Goal: Navigation & Orientation: Find specific page/section

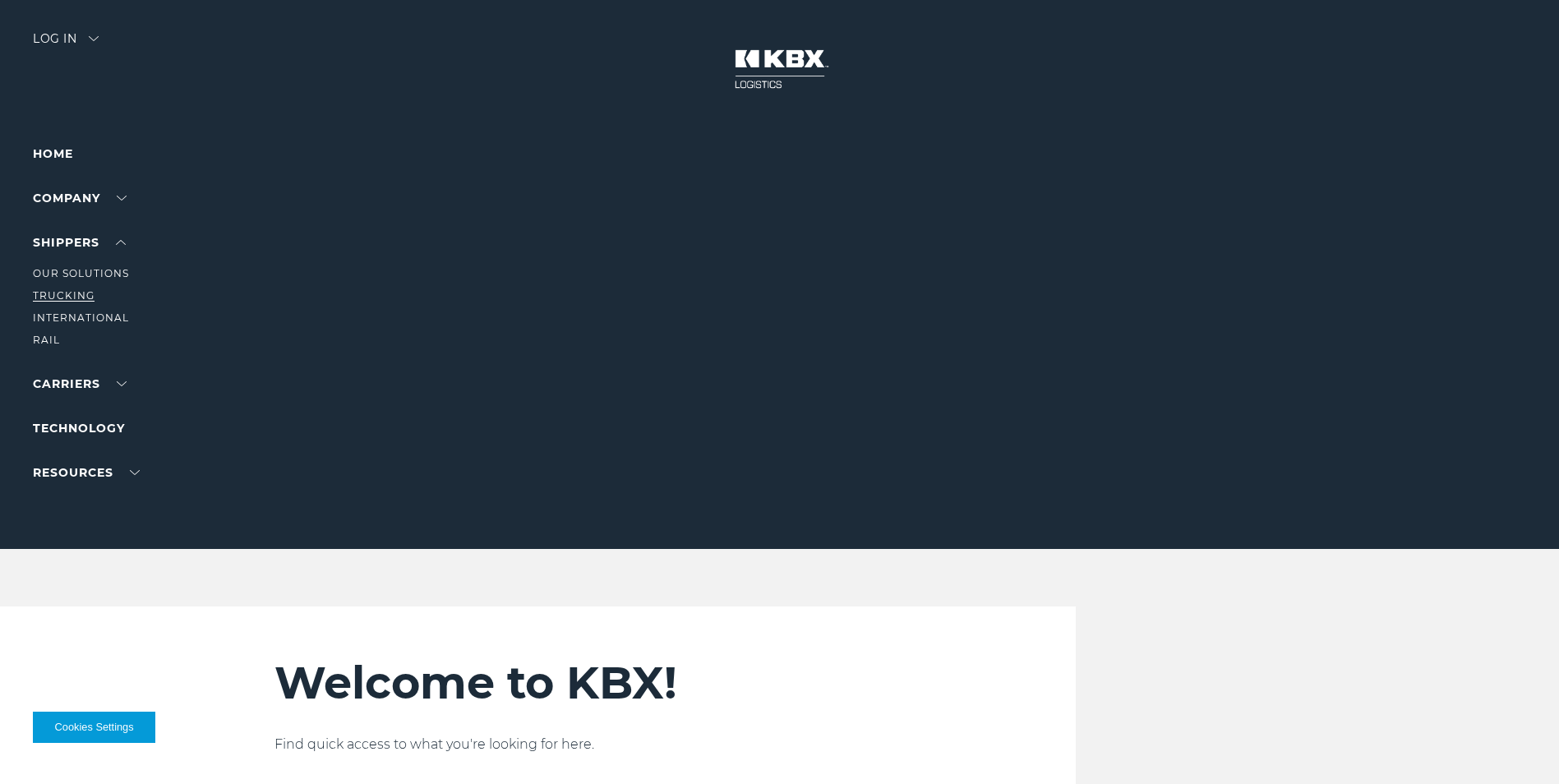
click at [38, 294] on link "Trucking" at bounding box center [63, 295] width 62 height 12
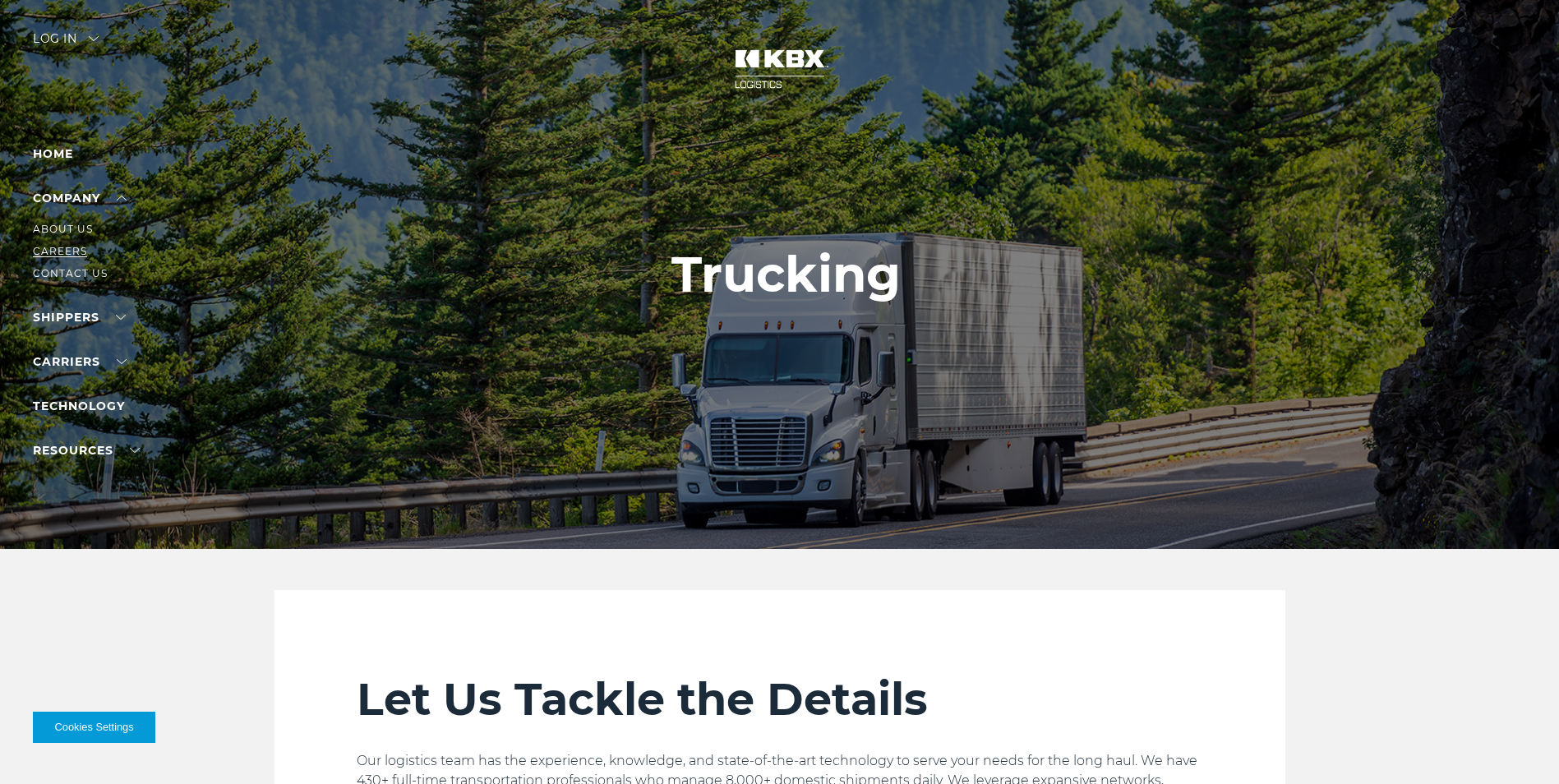
click at [69, 248] on link "Careers" at bounding box center [59, 250] width 54 height 12
